Goal: Transaction & Acquisition: Purchase product/service

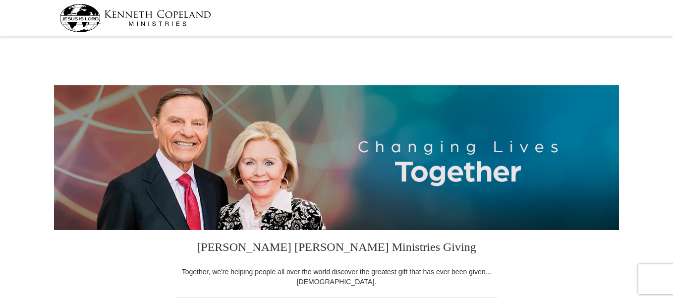
select select "NV"
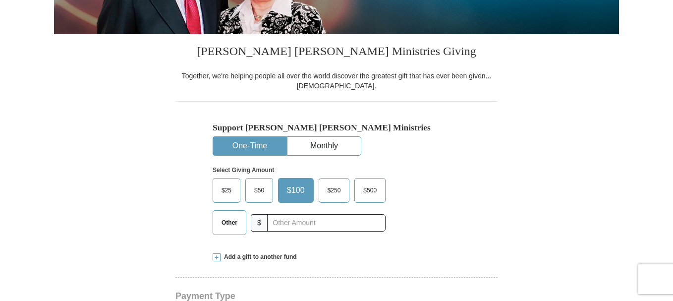
scroll to position [198, 0]
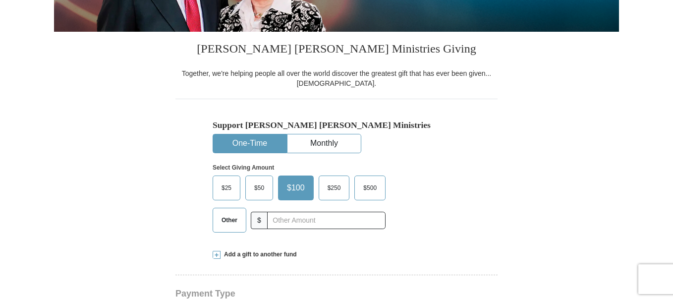
click at [242, 140] on button "One-Time" at bounding box center [249, 143] width 73 height 18
click at [225, 215] on span "Other" at bounding box center [230, 220] width 26 height 15
click at [0, 0] on input "Other" at bounding box center [0, 0] width 0 height 0
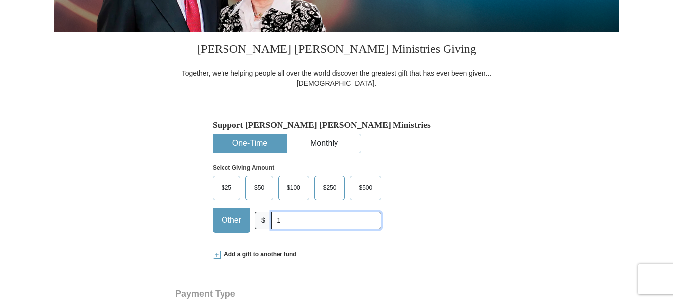
type input "110.00"
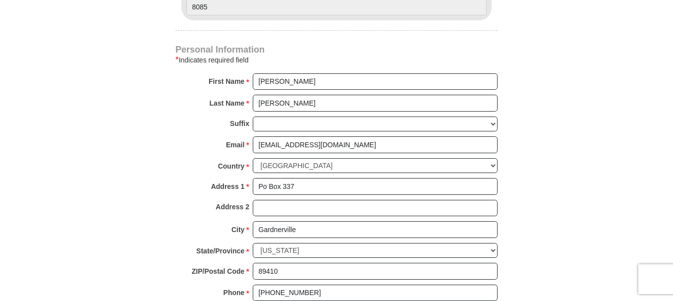
scroll to position [644, 0]
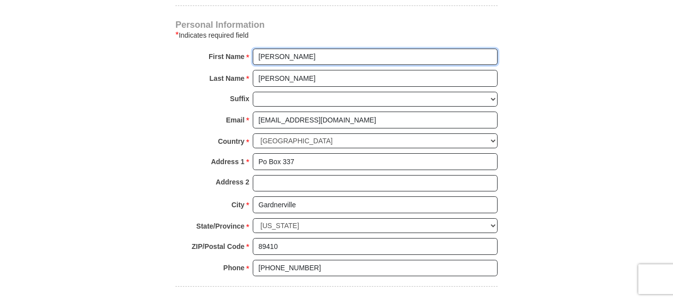
click at [276, 58] on input "[PERSON_NAME]" at bounding box center [375, 57] width 245 height 17
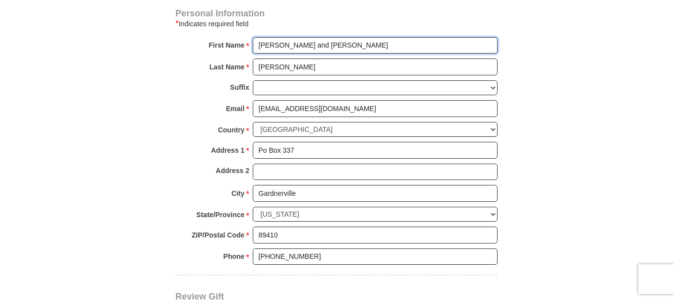
scroll to position [843, 0]
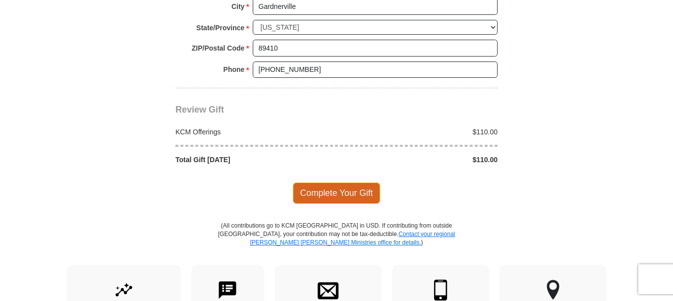
type input "[PERSON_NAME] and [PERSON_NAME]"
click at [341, 191] on span "Complete Your Gift" at bounding box center [337, 192] width 88 height 21
